Goal: Navigation & Orientation: Find specific page/section

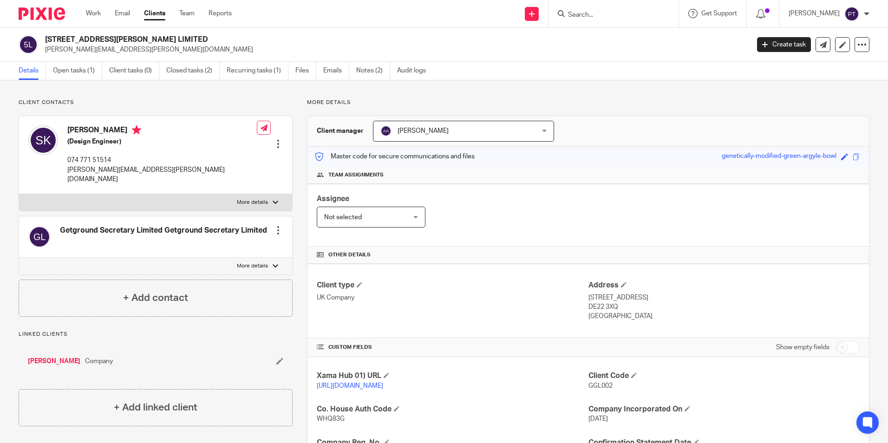
click at [79, 46] on p "[PERSON_NAME][EMAIL_ADDRESS][PERSON_NAME][DOMAIN_NAME]" at bounding box center [394, 49] width 698 height 9
click at [45, 13] on img at bounding box center [42, 13] width 46 height 13
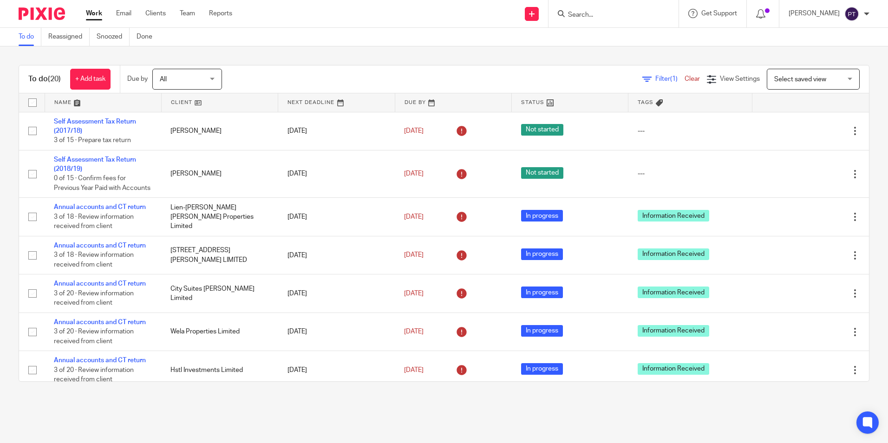
click at [638, 18] on input "Search" at bounding box center [609, 15] width 84 height 8
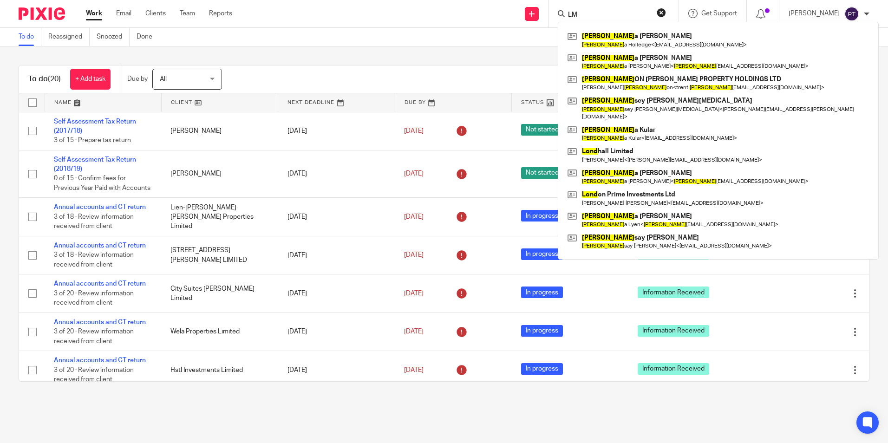
type input "L"
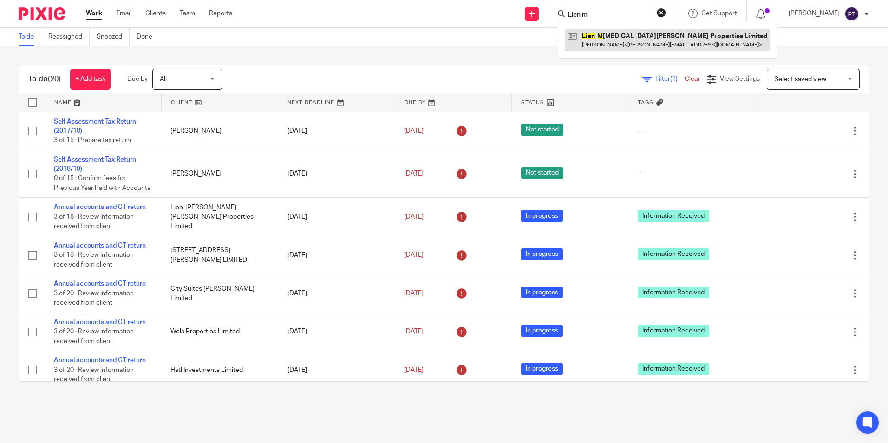
type input "Lien m"
click at [659, 37] on link at bounding box center [667, 39] width 205 height 21
click at [630, 38] on link at bounding box center [667, 39] width 205 height 21
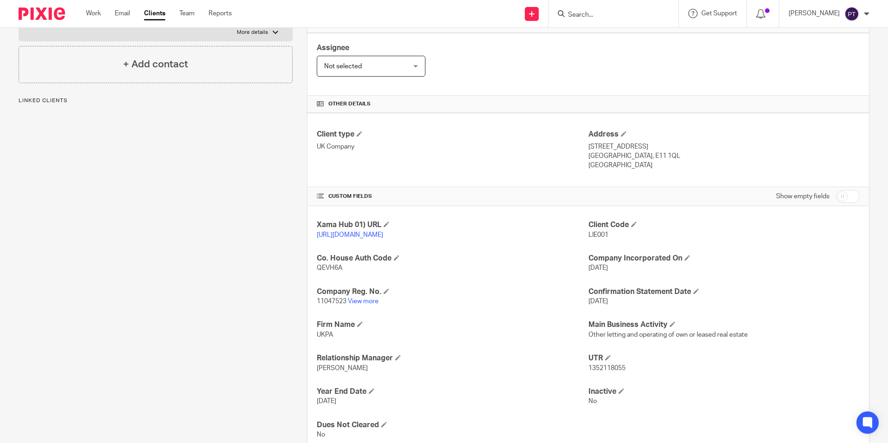
scroll to position [190, 0]
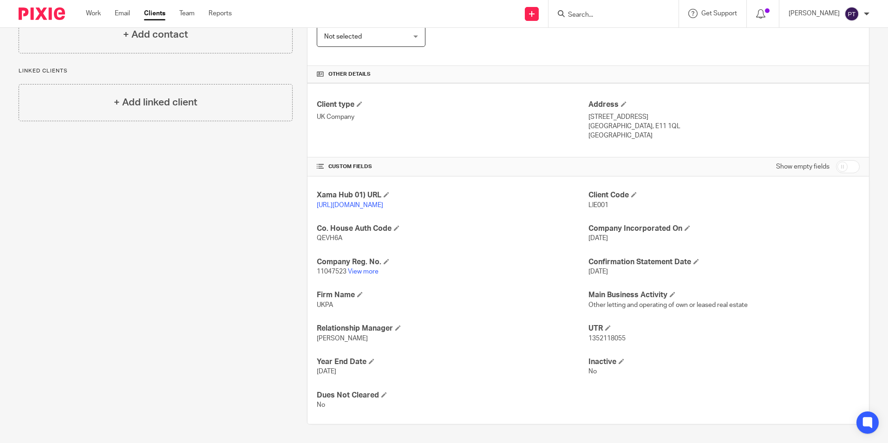
click at [672, 304] on span "Other letting and operating of own or leased real estate" at bounding box center [668, 305] width 159 height 7
